Goal: Transaction & Acquisition: Download file/media

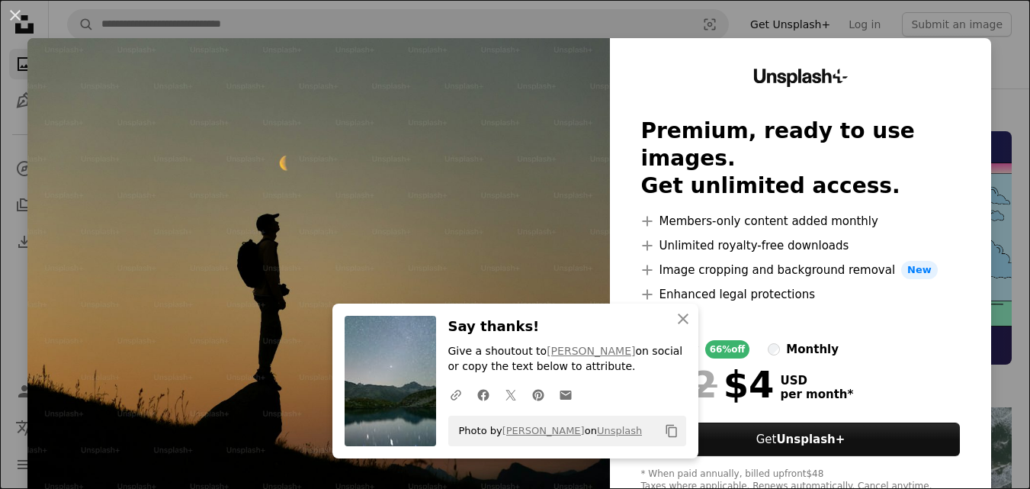
scroll to position [762, 0]
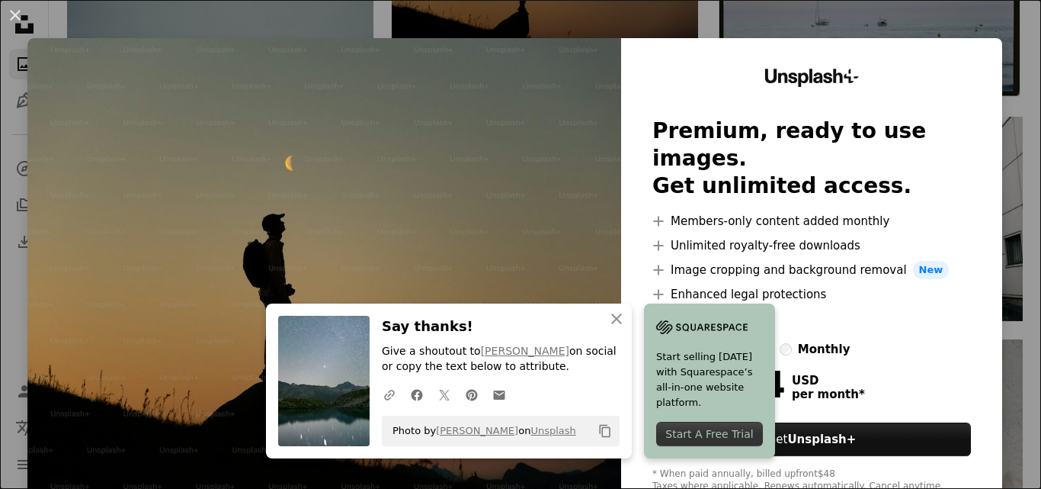
click at [527, 235] on img at bounding box center [324, 280] width 594 height 485
click at [539, 239] on img at bounding box center [324, 280] width 594 height 485
click at [15, 17] on button "An X shape" at bounding box center [15, 15] width 18 height 18
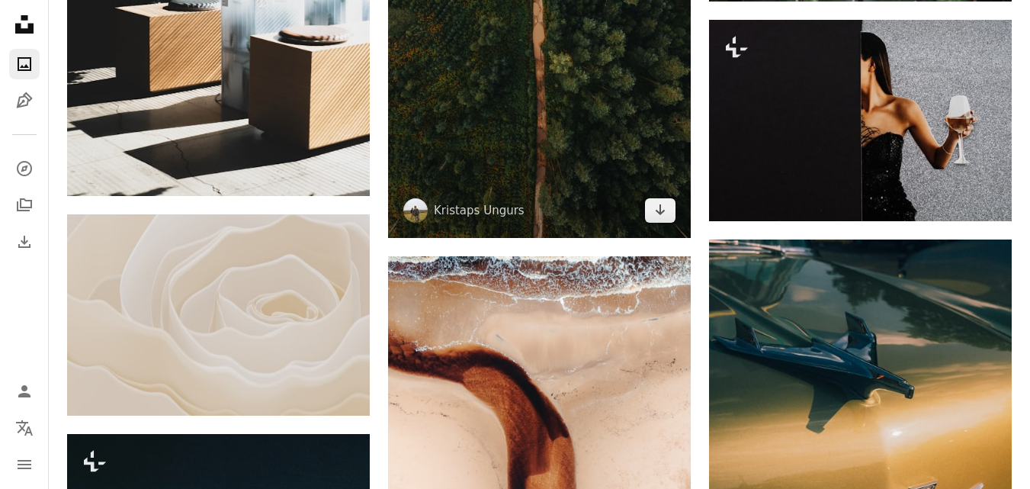
scroll to position [6478, 0]
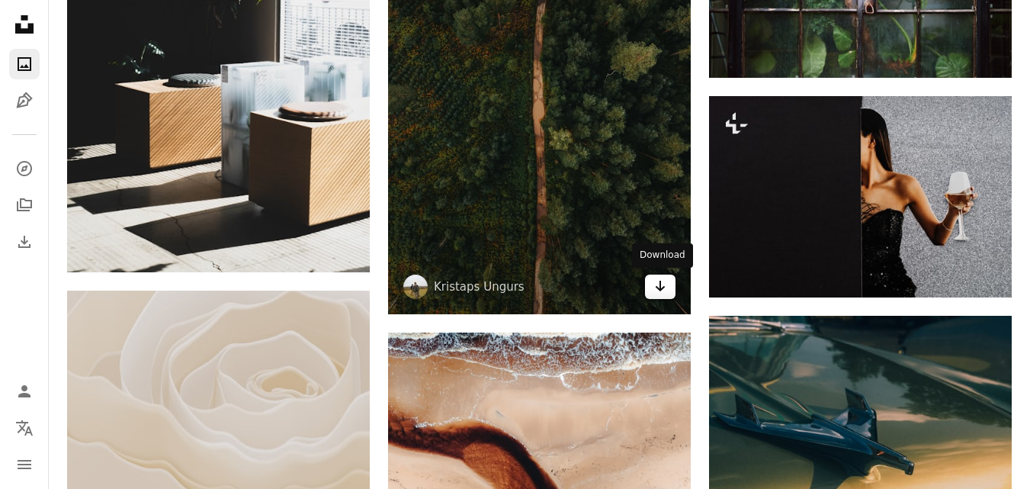
click at [659, 288] on icon "Download" at bounding box center [660, 285] width 10 height 11
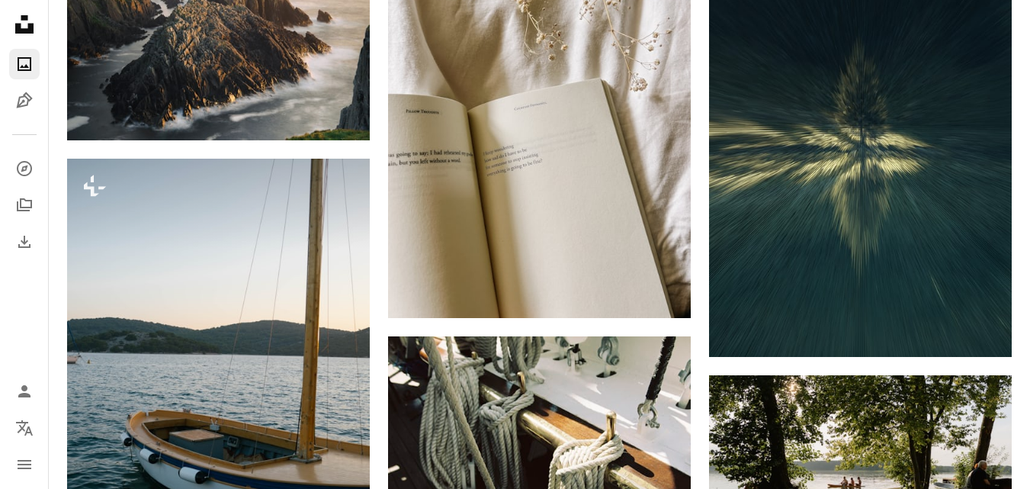
scroll to position [3201, 0]
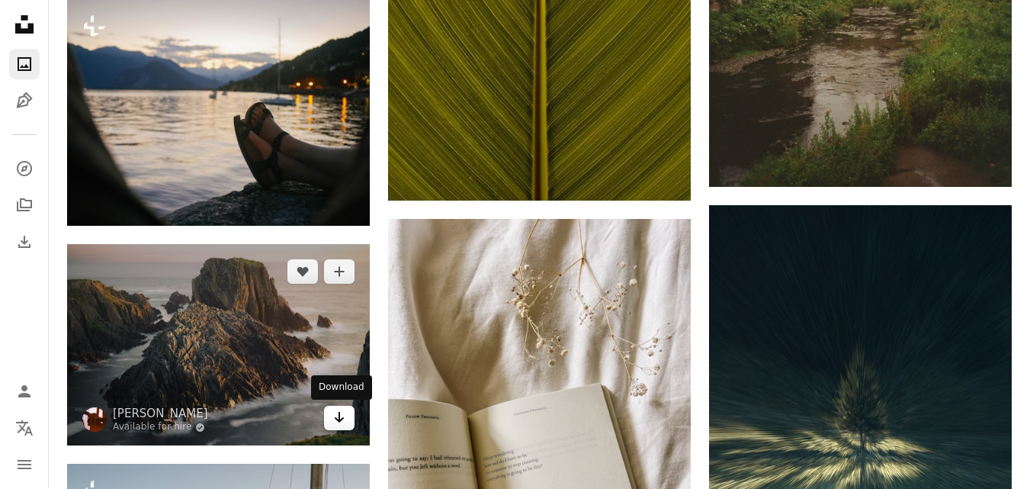
click at [341, 420] on icon "Download" at bounding box center [340, 417] width 10 height 11
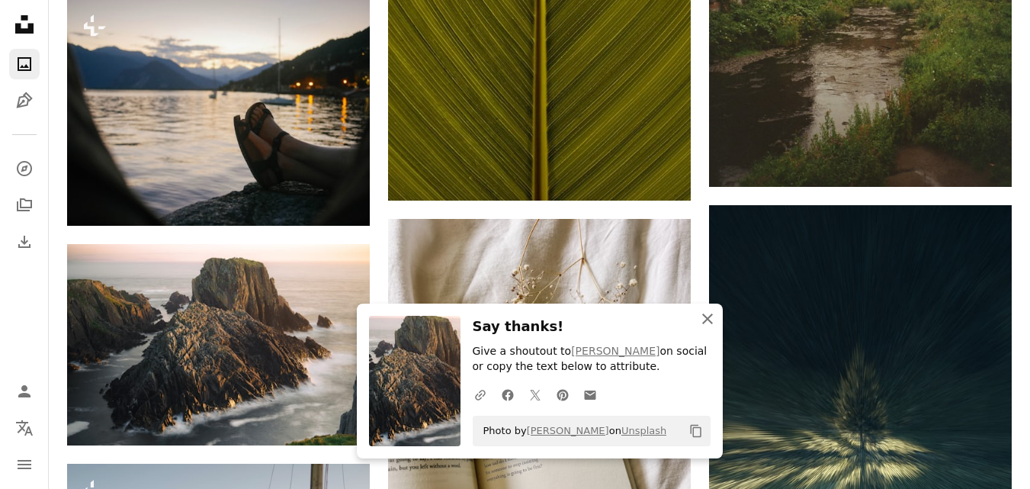
click at [704, 316] on icon "button" at bounding box center [707, 318] width 11 height 11
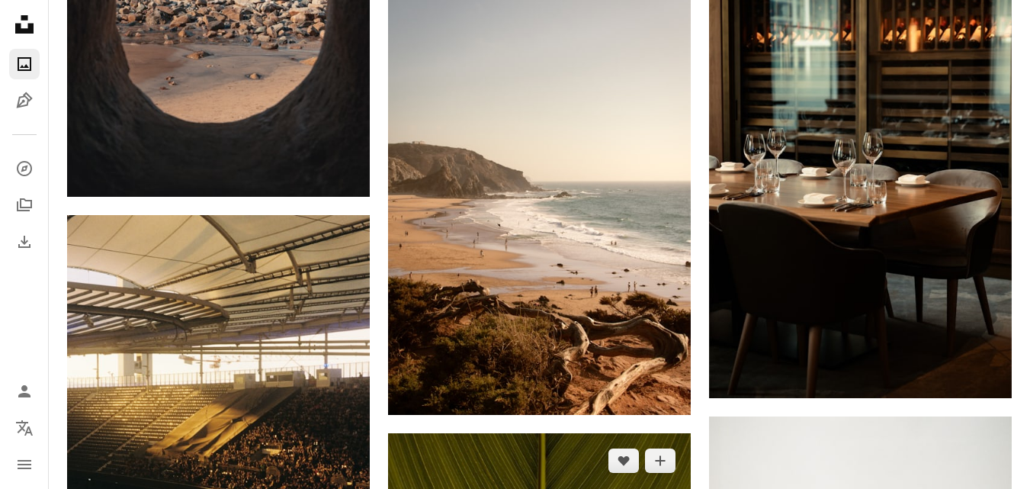
scroll to position [2439, 0]
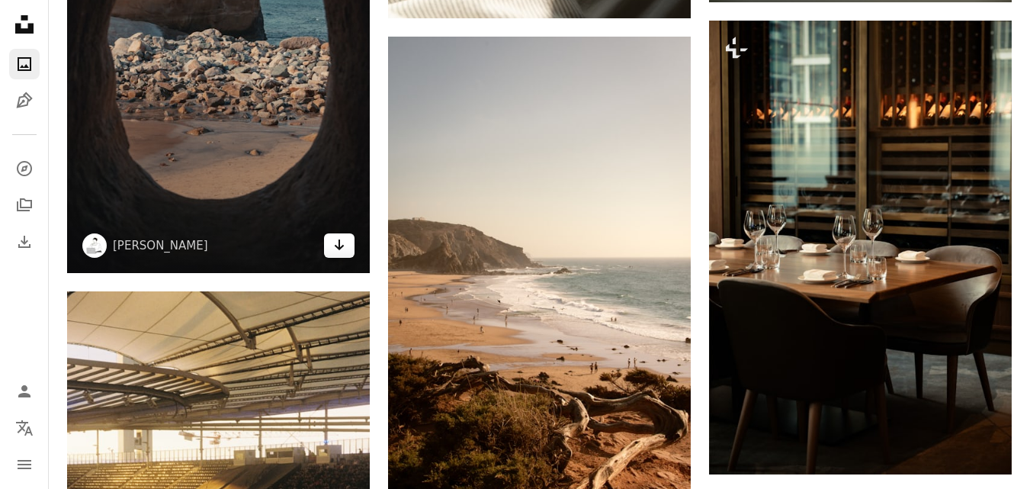
click at [336, 249] on icon "Arrow pointing down" at bounding box center [339, 245] width 12 height 18
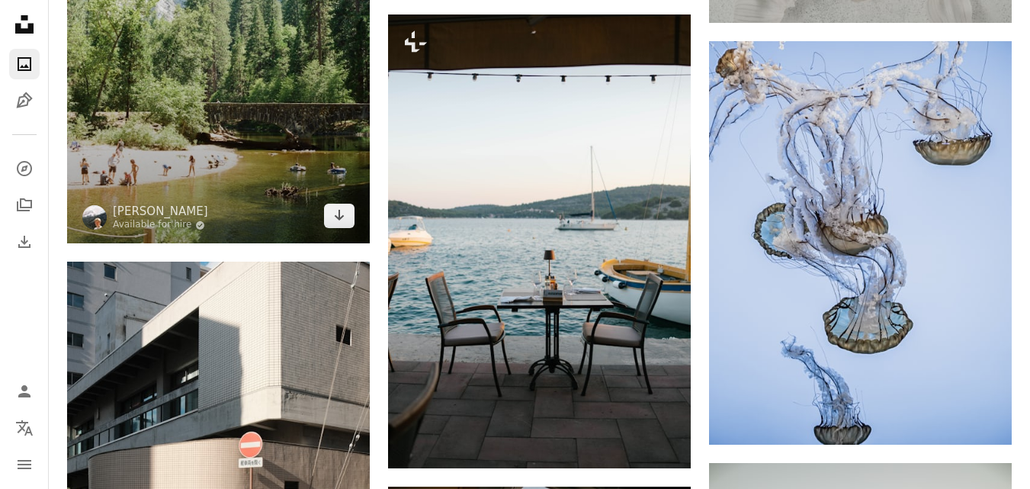
scroll to position [1448, 0]
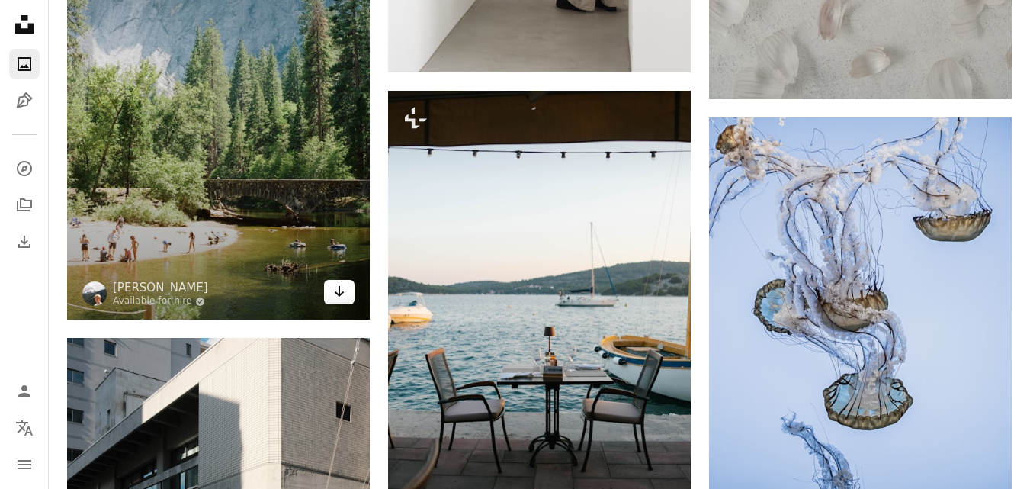
click at [334, 293] on icon "Arrow pointing down" at bounding box center [339, 291] width 12 height 18
